Goal: Navigation & Orientation: Understand site structure

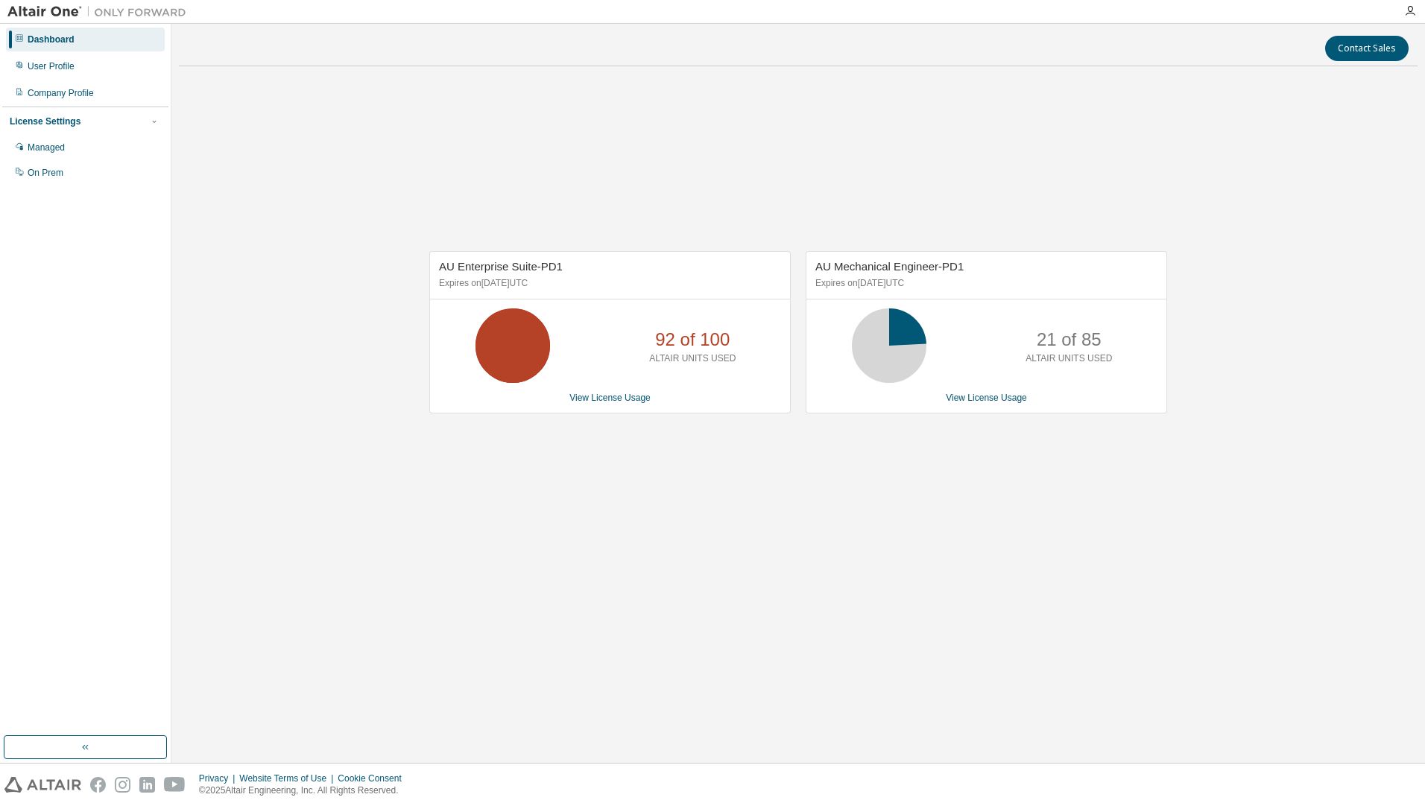
click at [723, 544] on div "AU Enterprise Suite-PD1 Expires on [DATE] UTC 92 of 100 ALTAIR UNITS USED View …" at bounding box center [798, 340] width 1239 height 524
click at [522, 545] on div "AU Enterprise Suite-PD1 Expires on [DATE] UTC 71 of 100 ALTAIR UNITS USED View …" at bounding box center [798, 340] width 1239 height 524
click at [1128, 525] on div "AU Enterprise Suite-PD1 Expires on [DATE] UTC 71 of 100 ALTAIR UNITS USED View …" at bounding box center [798, 340] width 1239 height 524
click at [755, 548] on div "AU Enterprise Suite-PD1 Expires on [DATE] UTC 71 of 100 ALTAIR UNITS USED View …" at bounding box center [798, 340] width 1239 height 524
click at [377, 37] on div "Contact Sales" at bounding box center [798, 48] width 1221 height 25
